Goal: Information Seeking & Learning: Learn about a topic

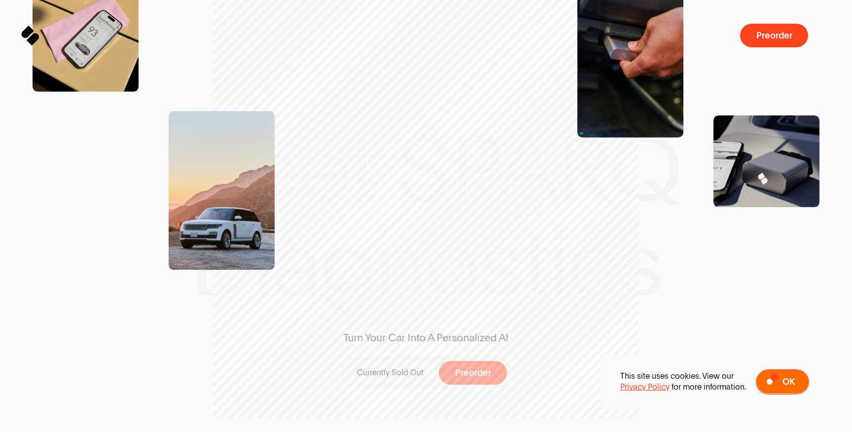
click at [776, 378] on span at bounding box center [782, 382] width 52 height 24
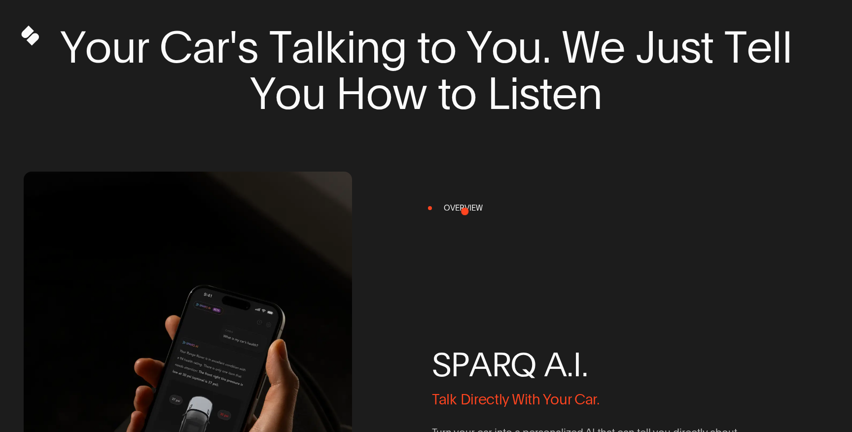
click at [456, 208] on div "S P A R Q A . I . Talk Directly With Your Car. Turn your car into a personalize…" at bounding box center [596, 408] width 328 height 410
click at [454, 207] on div "S P A R Q A . I . Talk Directly With Your Car. Turn your car into a personalize…" at bounding box center [596, 408] width 328 height 410
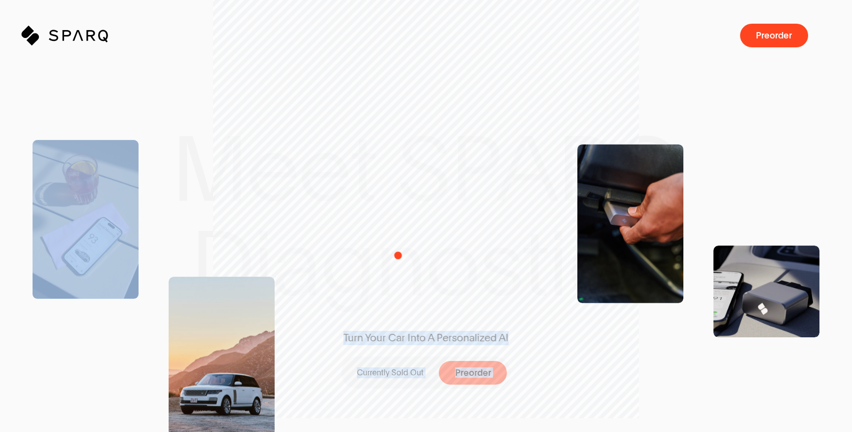
drag, startPoint x: 172, startPoint y: 127, endPoint x: 402, endPoint y: 257, distance: 264.6
click at [402, 257] on div "Meet SPARQ Diagnostics Turn Your Car Into A Personalized AI Currently Sold Out …" at bounding box center [426, 435] width 852 height 871
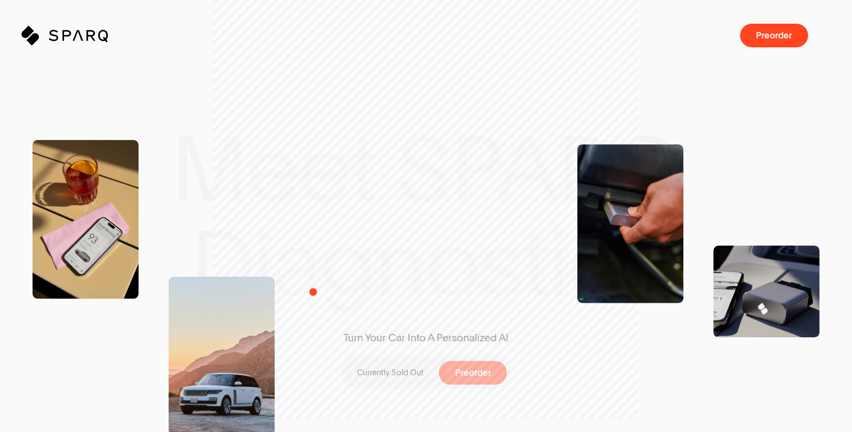
click at [311, 292] on div "Turn Your Car Into A Personalized AI Currently Sold Out Preorder" at bounding box center [426, 216] width 260 height 377
